Goal: Task Accomplishment & Management: Complete application form

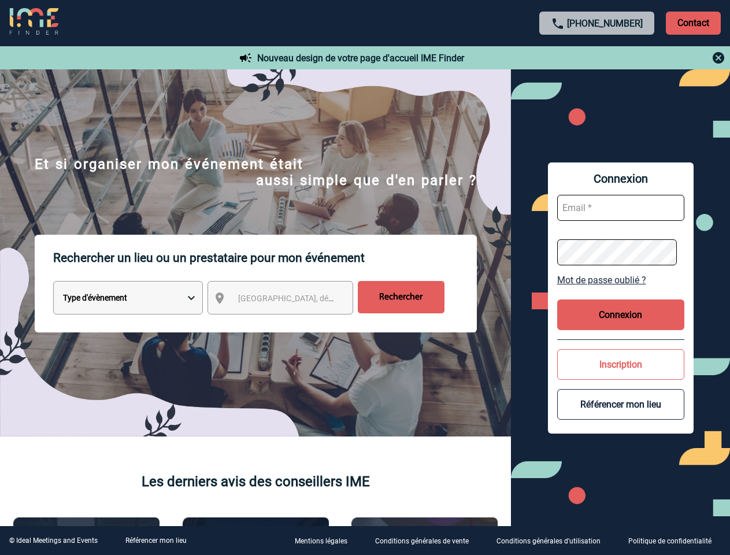
click at [365, 278] on p "Rechercher un lieu ou un prestataire pour mon événement" at bounding box center [265, 258] width 424 height 46
click at [693, 23] on p "Contact" at bounding box center [693, 23] width 55 height 23
click at [597, 58] on div at bounding box center [597, 58] width 257 height 14
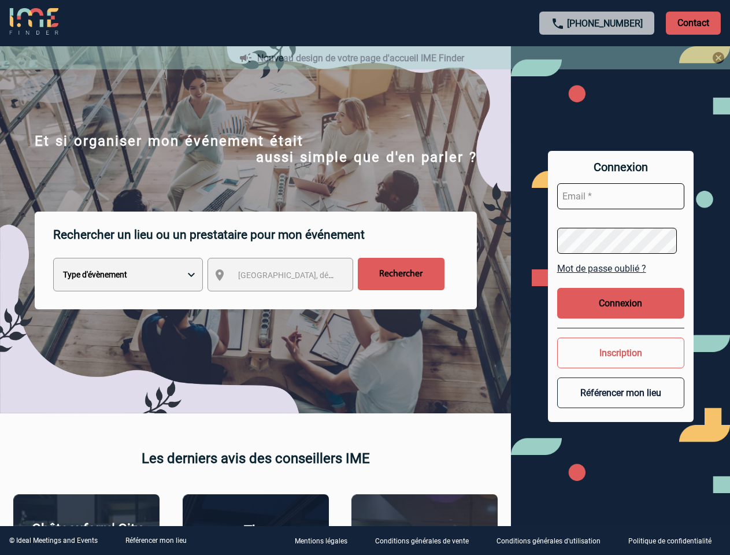
click at [291, 300] on div at bounding box center [365, 277] width 730 height 555
click at [621, 280] on div at bounding box center [365, 277] width 730 height 555
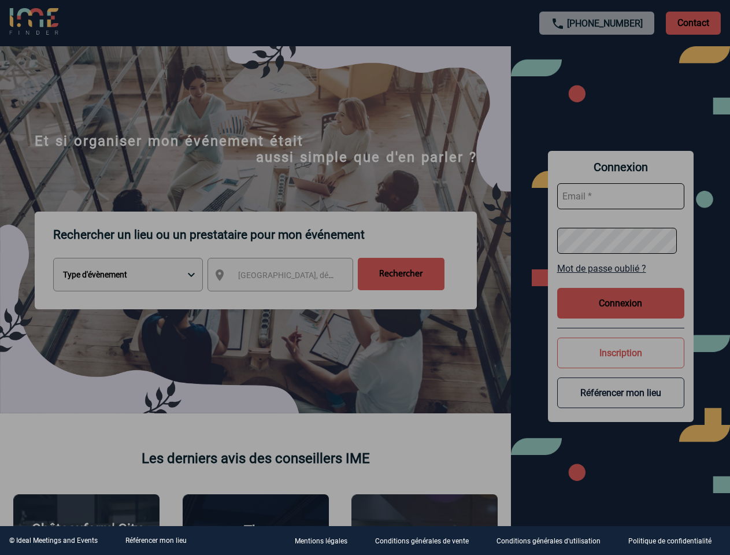
click at [621, 315] on div at bounding box center [365, 277] width 730 height 555
click at [621, 364] on div at bounding box center [365, 277] width 730 height 555
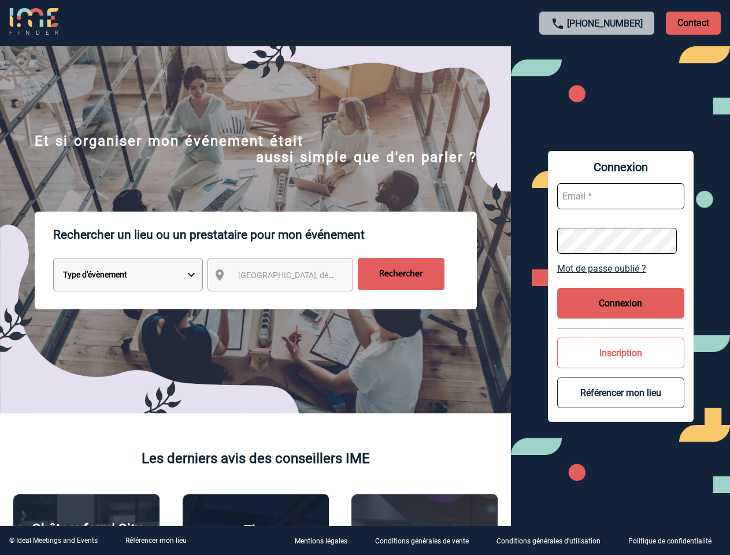
click at [621, 404] on button "Référencer mon lieu" at bounding box center [620, 393] width 127 height 31
click at [156, 541] on link "Référencer mon lieu" at bounding box center [155, 541] width 61 height 8
